Goal: Register for event/course

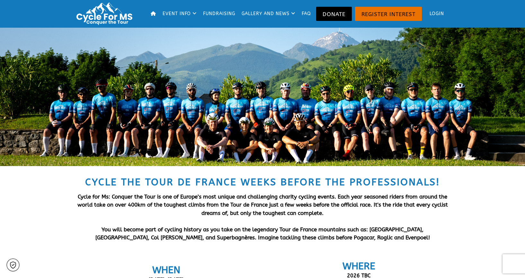
scroll to position [107, 0]
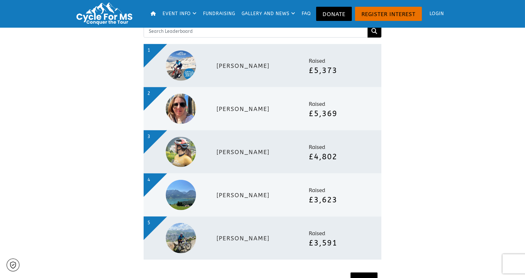
scroll to position [1535, 0]
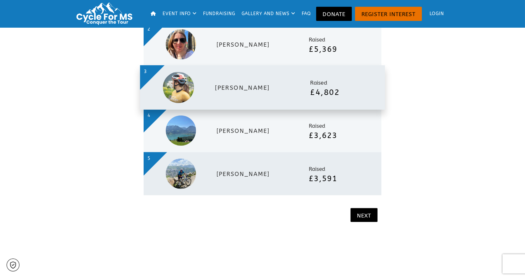
click at [288, 89] on h4 "[PERSON_NAME]" at bounding box center [259, 87] width 89 height 7
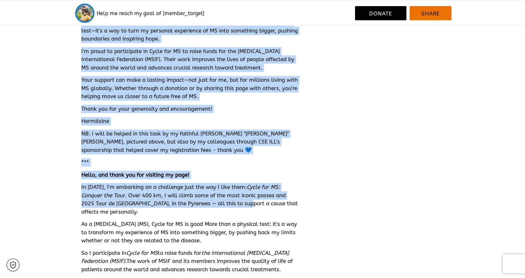
scroll to position [1606, 0]
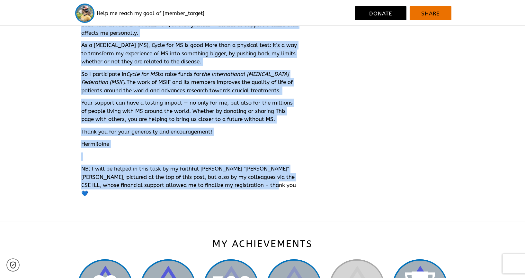
drag, startPoint x: 83, startPoint y: 65, endPoint x: 270, endPoint y: 193, distance: 226.8
copy div "Thank you for visiting my page! This June, I'm taking on an incredible challeng…"
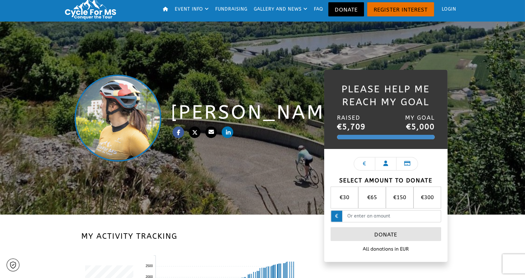
scroll to position [0, 0]
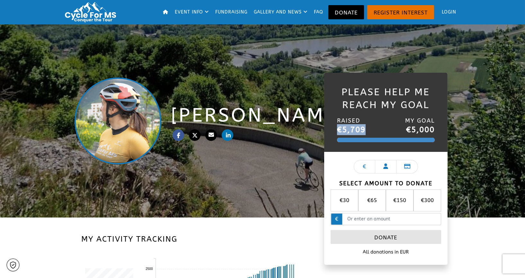
drag, startPoint x: 367, startPoint y: 130, endPoint x: 338, endPoint y: 129, distance: 28.3
click at [338, 129] on div "Raised €5,709 My Goal €5,000" at bounding box center [386, 126] width 98 height 24
copy strong "€5,709"
click at [391, 10] on link "Register Interest" at bounding box center [400, 12] width 67 height 14
